Goal: Task Accomplishment & Management: Manage account settings

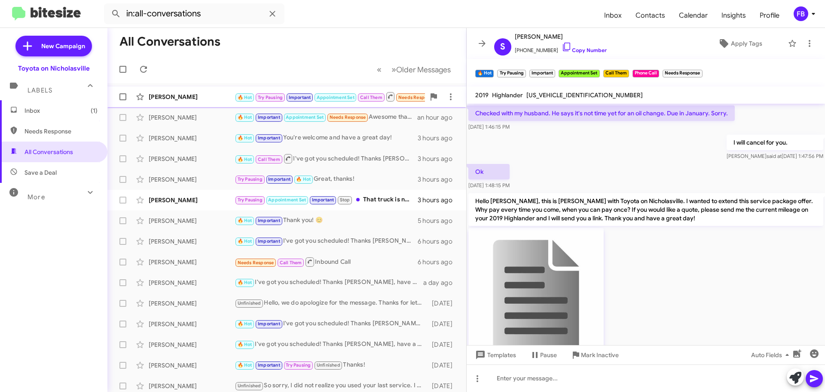
scroll to position [999, 0]
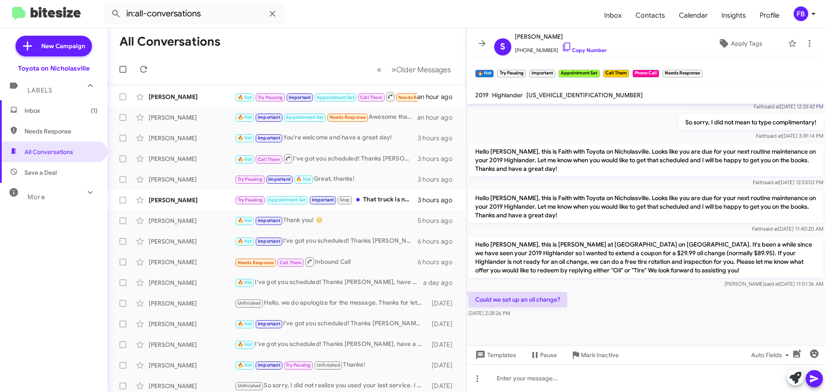
click at [48, 108] on span "Inbox (1)" at bounding box center [61, 110] width 73 height 9
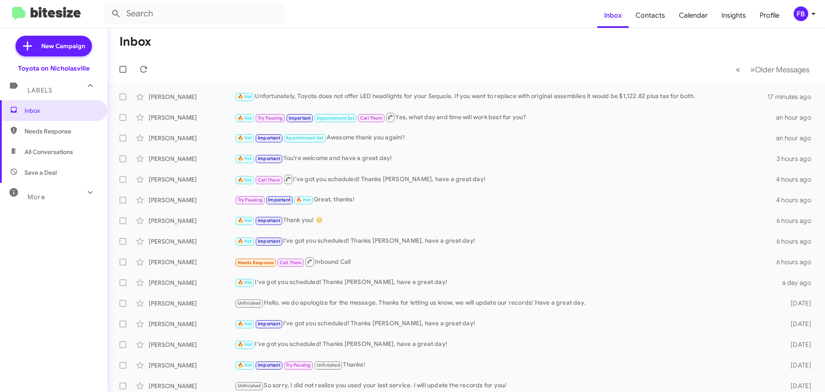
click at [45, 150] on span "All Conversations" at bounding box center [49, 151] width 49 height 9
type input "in:all-conversations"
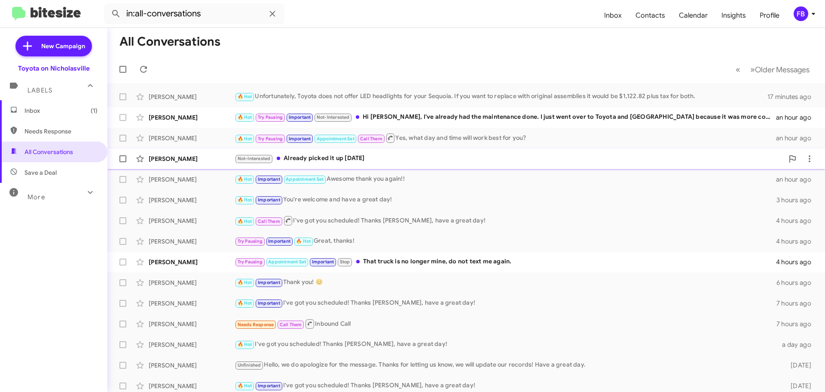
click at [445, 168] on span "[PERSON_NAME] Not-Interested Already picked it up [DATE] an hour ago" at bounding box center [466, 158] width 718 height 21
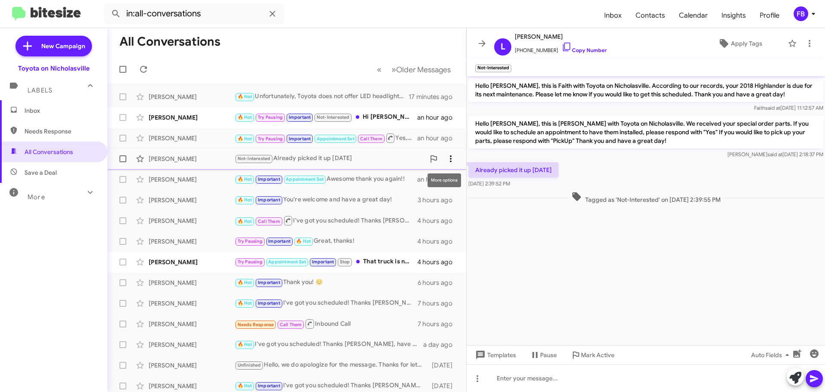
click at [444, 164] on button at bounding box center [450, 158] width 17 height 17
click at [396, 177] on span "Mark as unread" at bounding box center [379, 181] width 43 height 21
click at [73, 113] on span "Inbox (1)" at bounding box center [61, 110] width 73 height 9
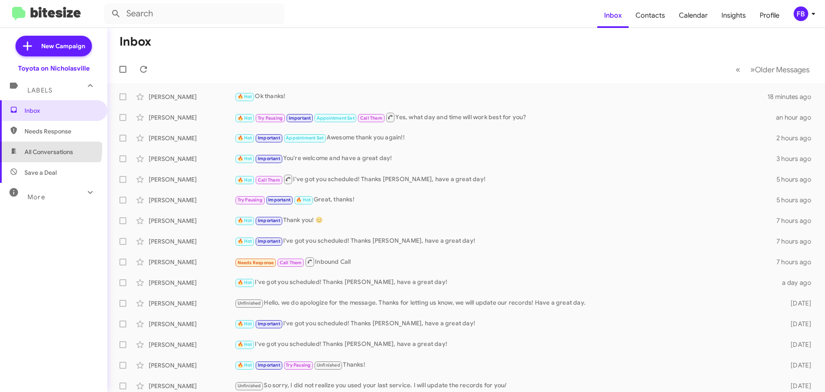
drag, startPoint x: 39, startPoint y: 149, endPoint x: 39, endPoint y: 144, distance: 5.2
click at [38, 148] on span "All Conversations" at bounding box center [49, 151] width 49 height 9
type input "in:all-conversations"
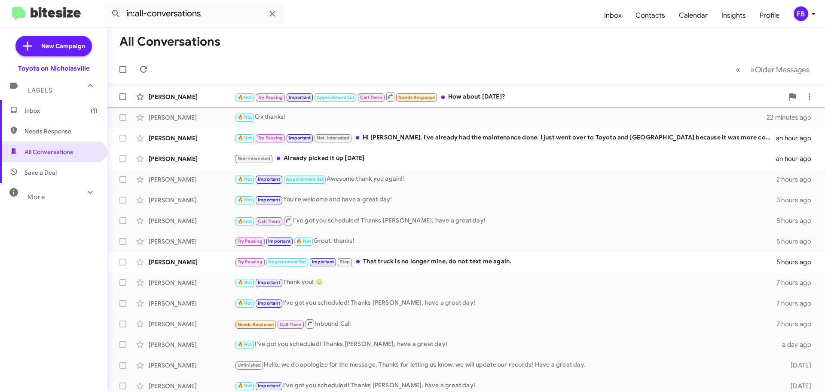
click at [482, 96] on div "🔥 Hot Try Pausing Important Appointment Set Call Them Needs Response How about …" at bounding box center [509, 96] width 549 height 11
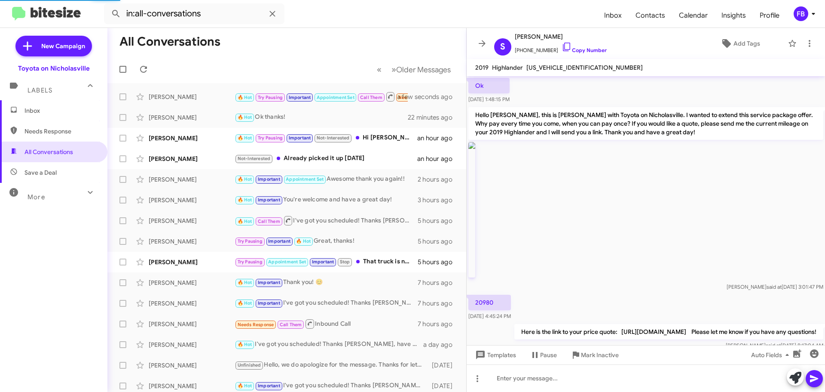
scroll to position [971, 0]
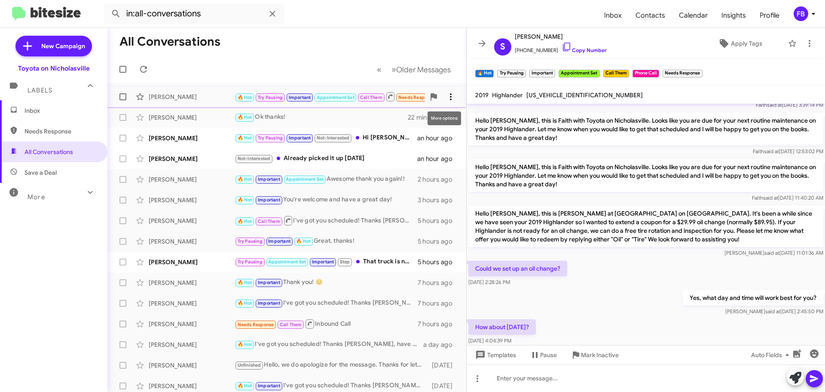
click at [446, 99] on icon at bounding box center [451, 97] width 10 height 10
click at [402, 123] on span "Mark as unread" at bounding box center [379, 119] width 43 height 21
